Goal: Navigation & Orientation: Go to known website

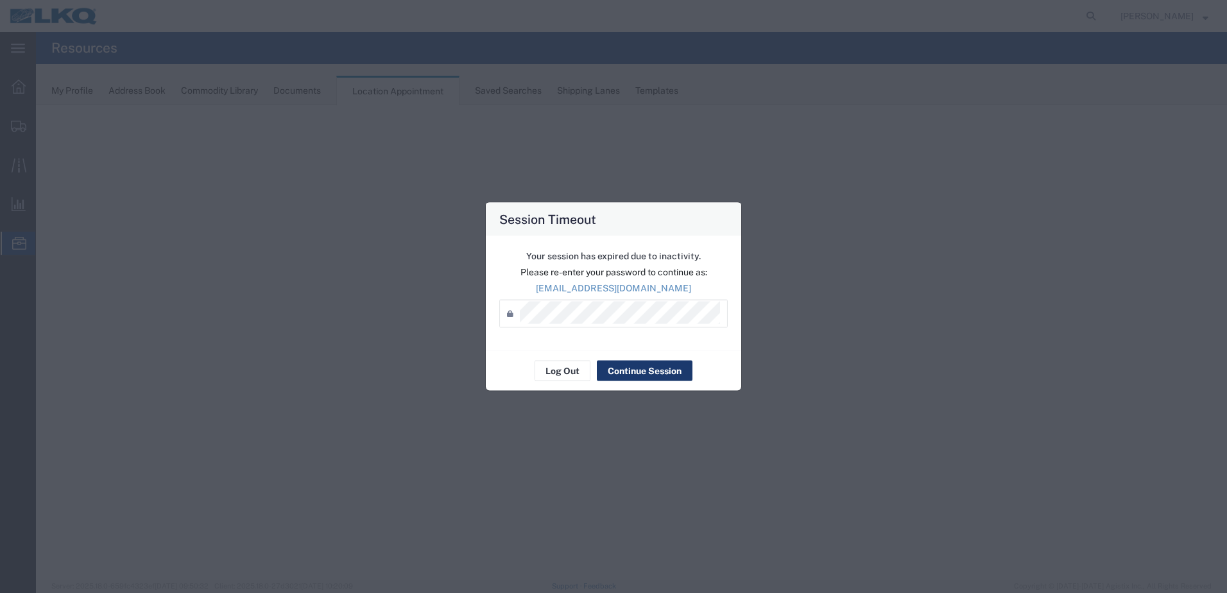
select select "28712"
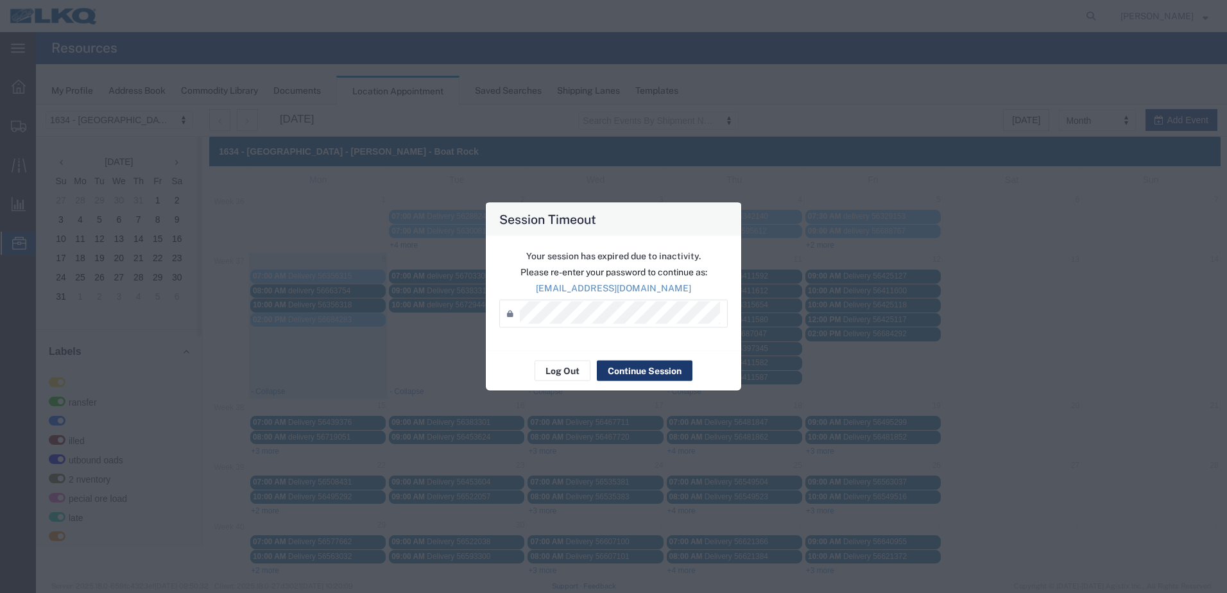
click at [153, 426] on button "Continue Session" at bounding box center [83, 432] width 141 height 13
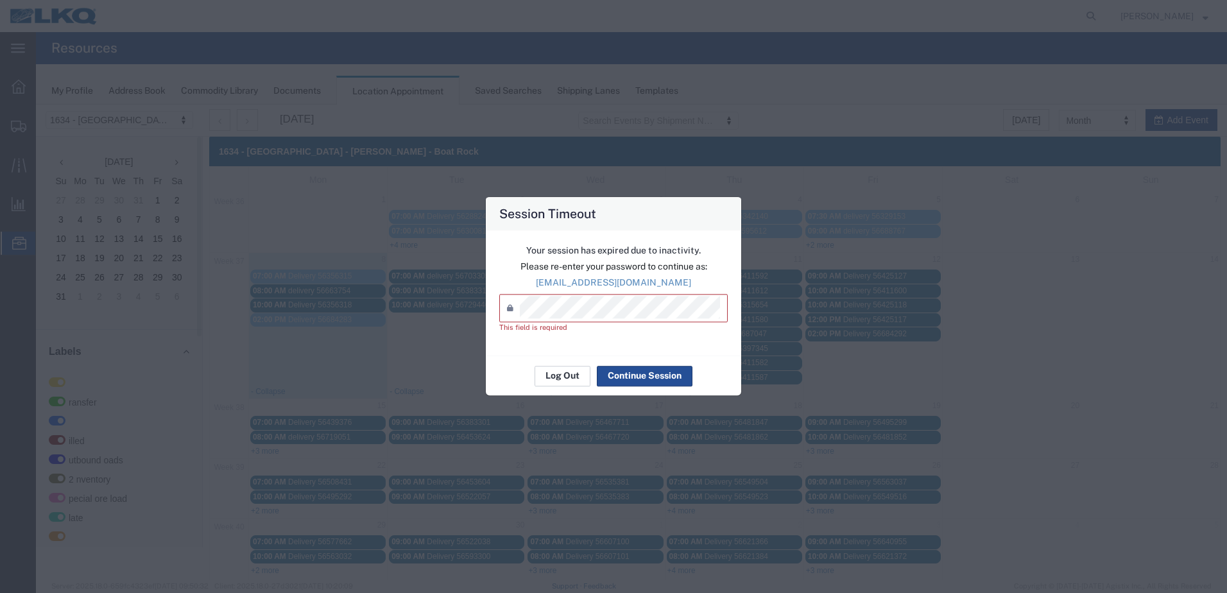
click at [150, 409] on button "Log Out" at bounding box center [146, 413] width 10 height 9
